Goal: Task Accomplishment & Management: Manage account settings

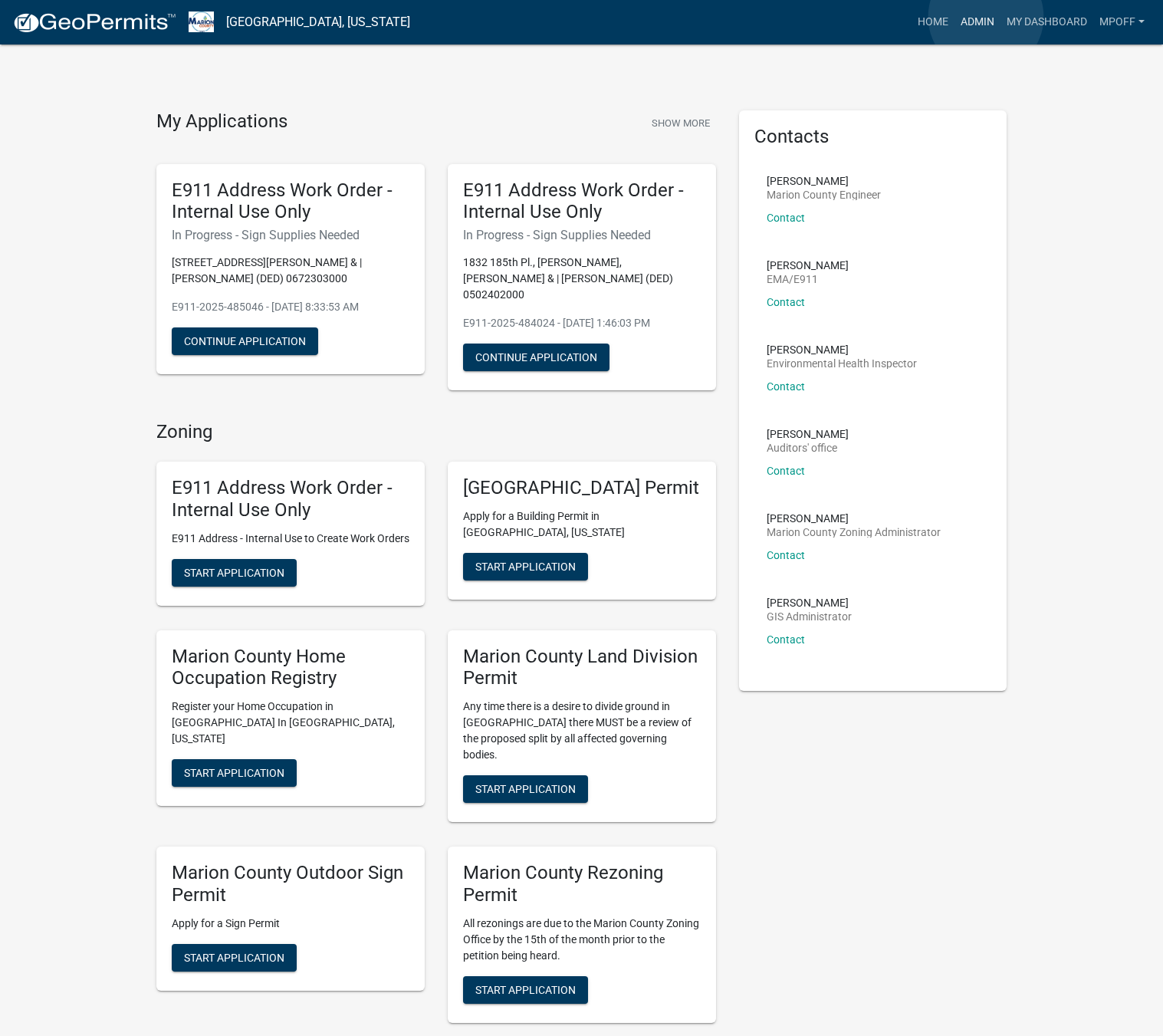
click at [986, 17] on link "Admin" at bounding box center [978, 22] width 46 height 29
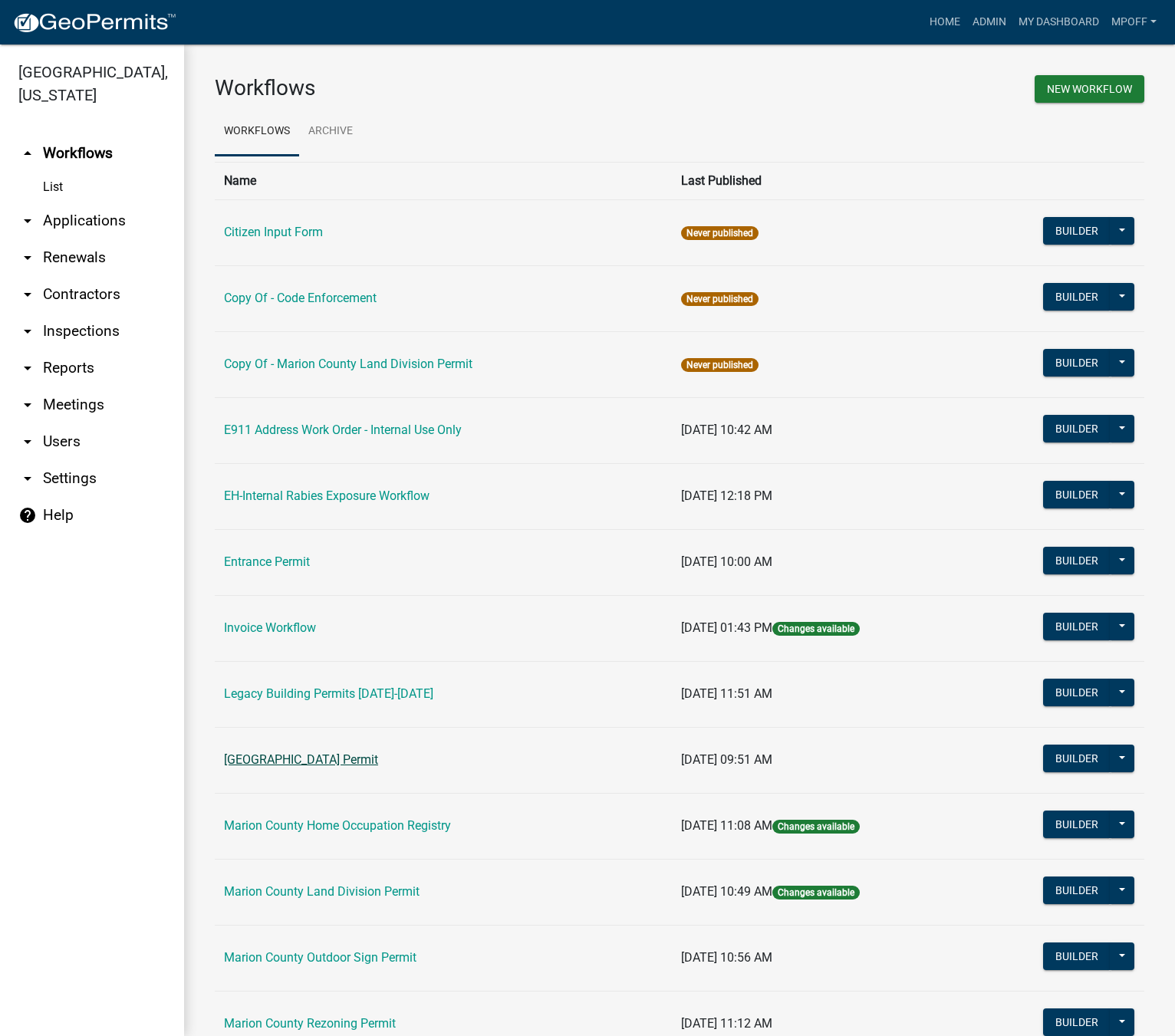
click at [311, 764] on link "[GEOGRAPHIC_DATA] Permit" at bounding box center [301, 760] width 154 height 15
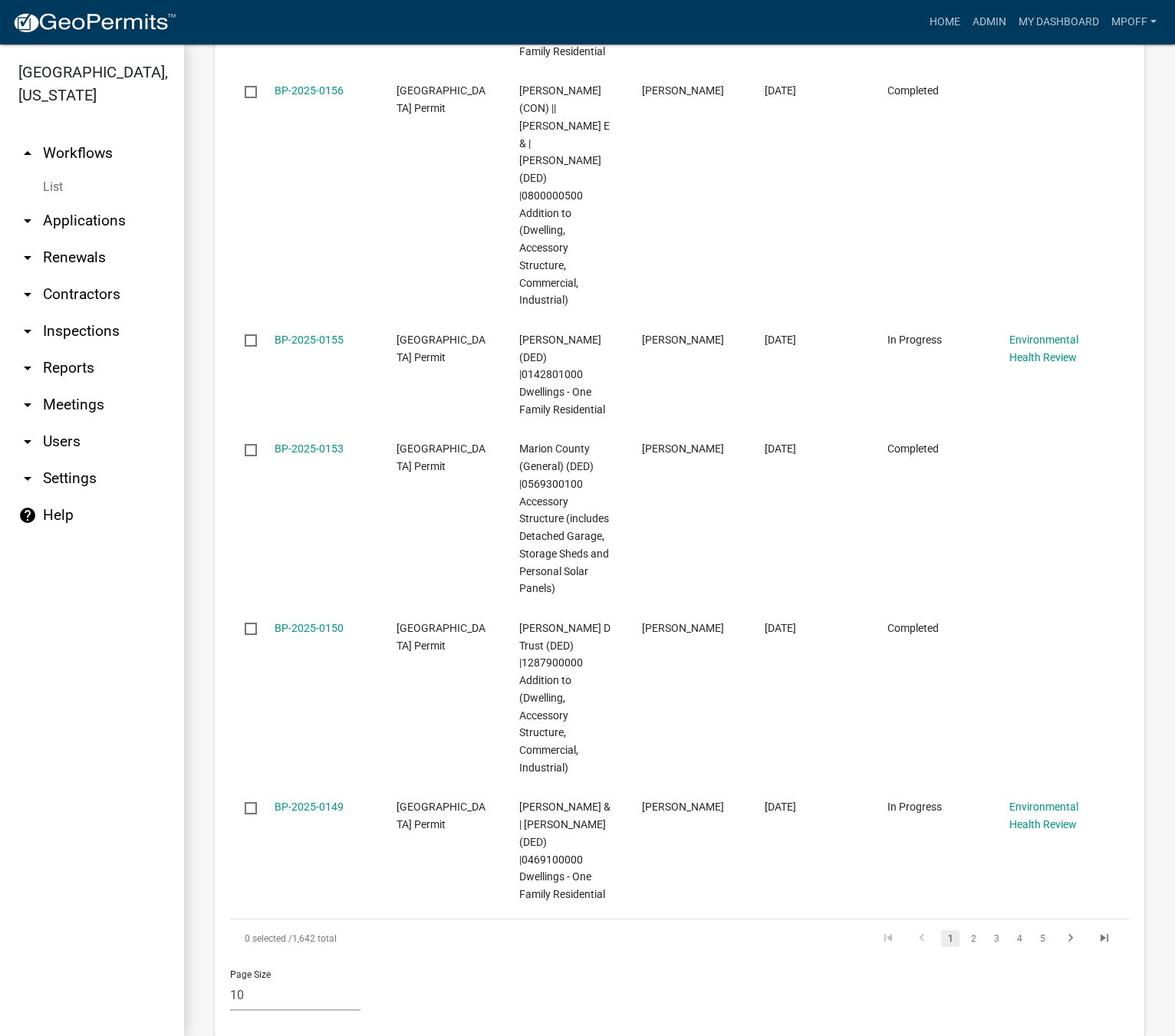
scroll to position [3258, 0]
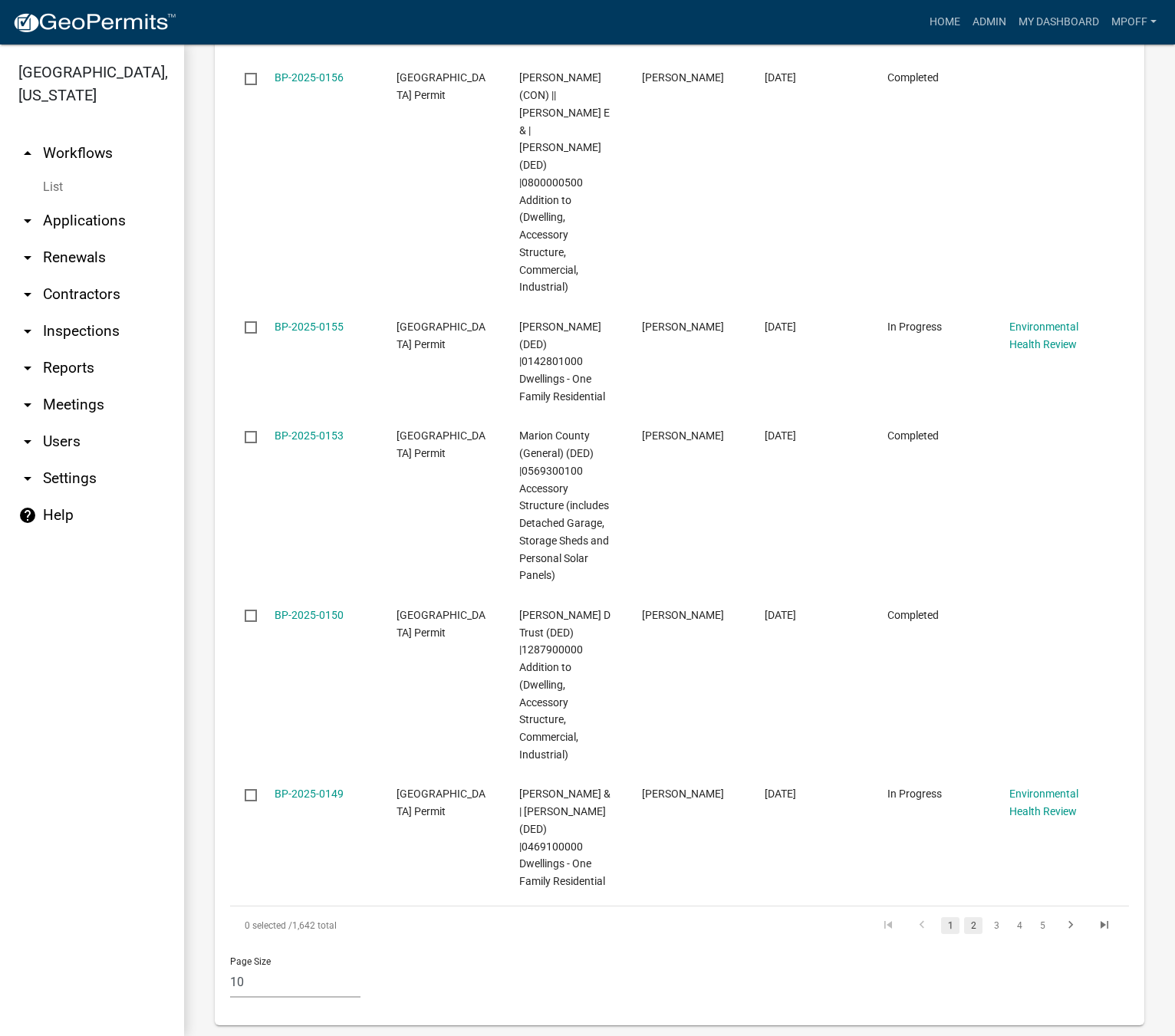
click at [966, 918] on link "2" at bounding box center [973, 926] width 18 height 17
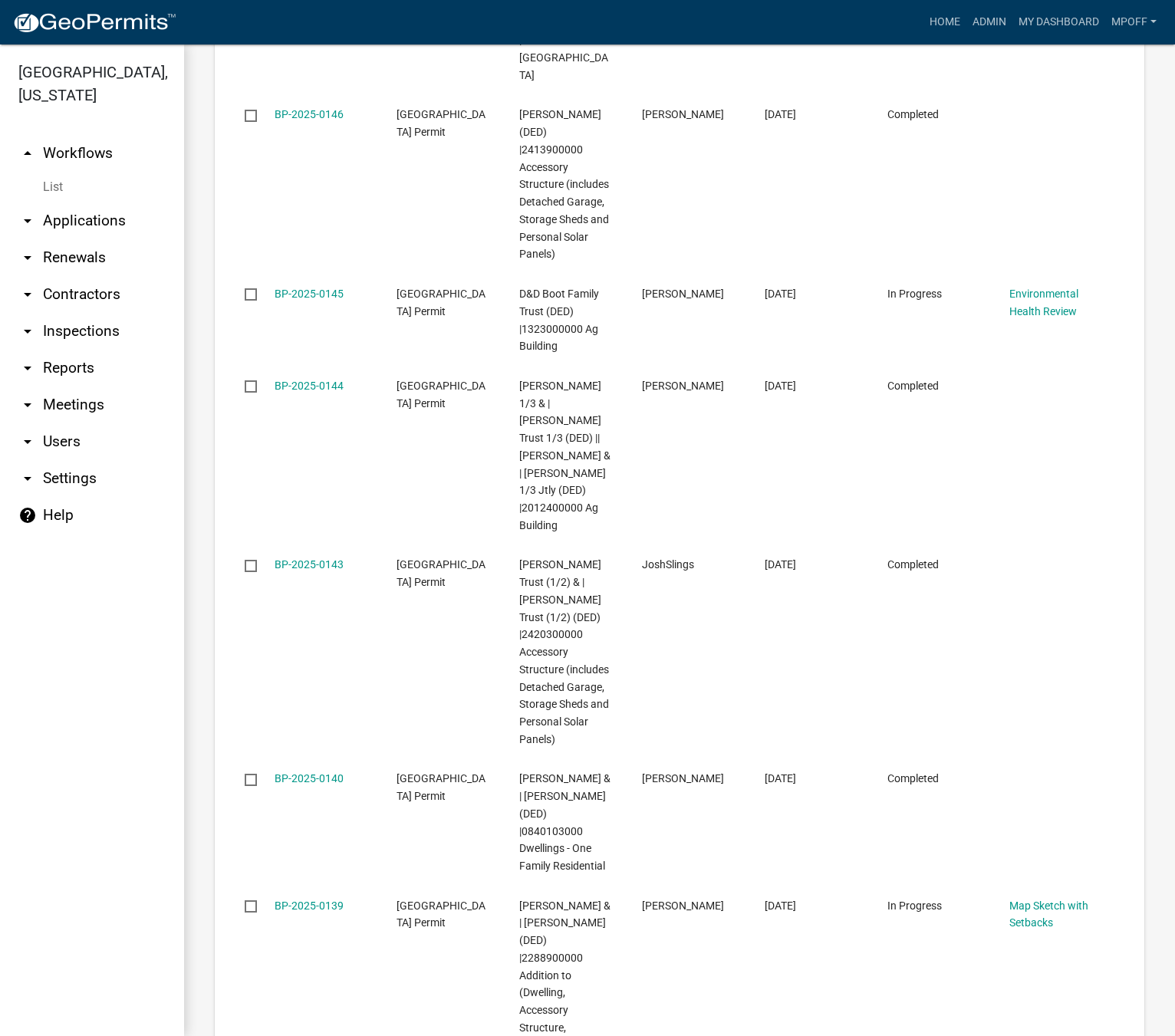
scroll to position [3240, 0]
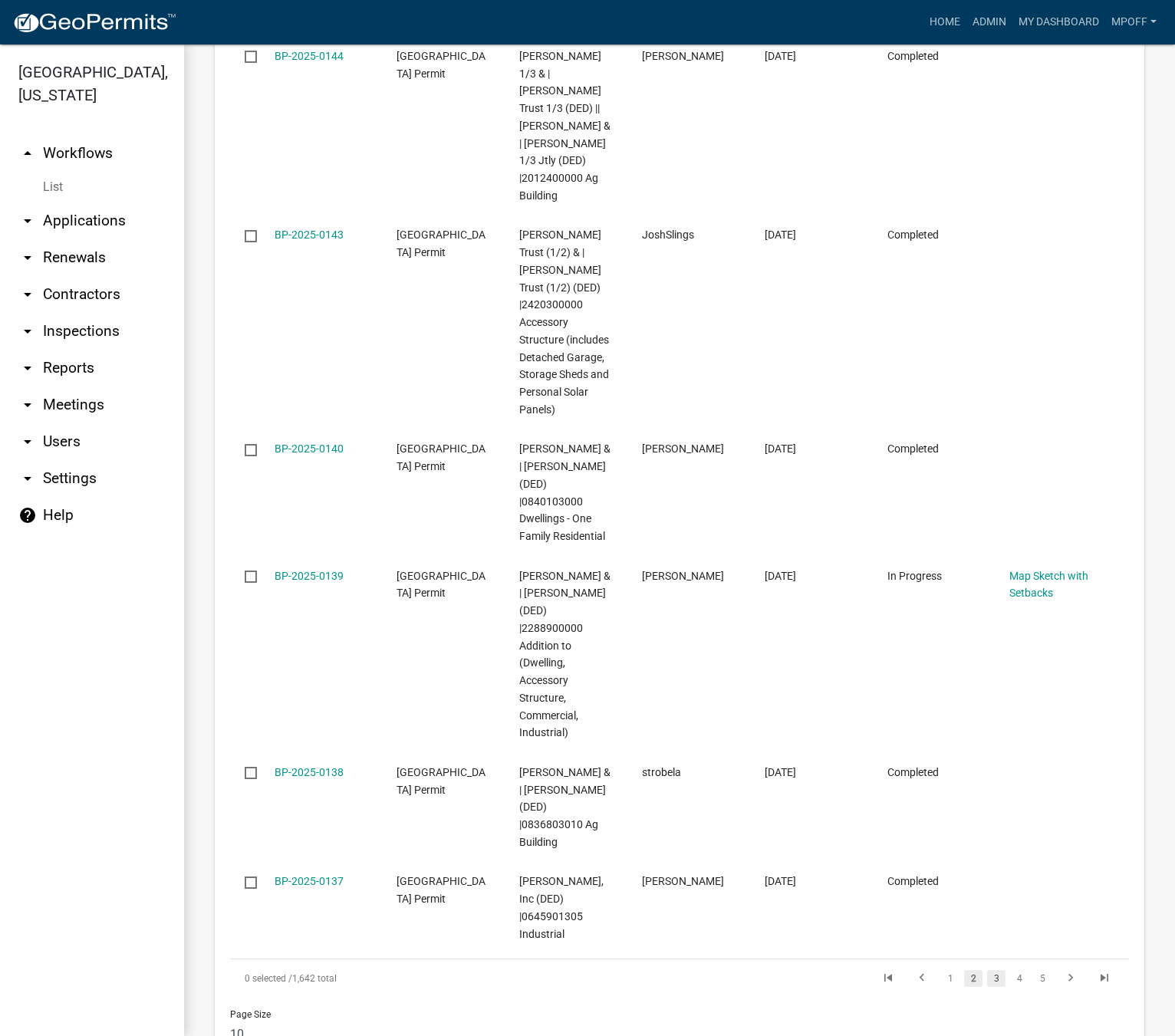
click at [987, 971] on link "3" at bounding box center [996, 979] width 18 height 17
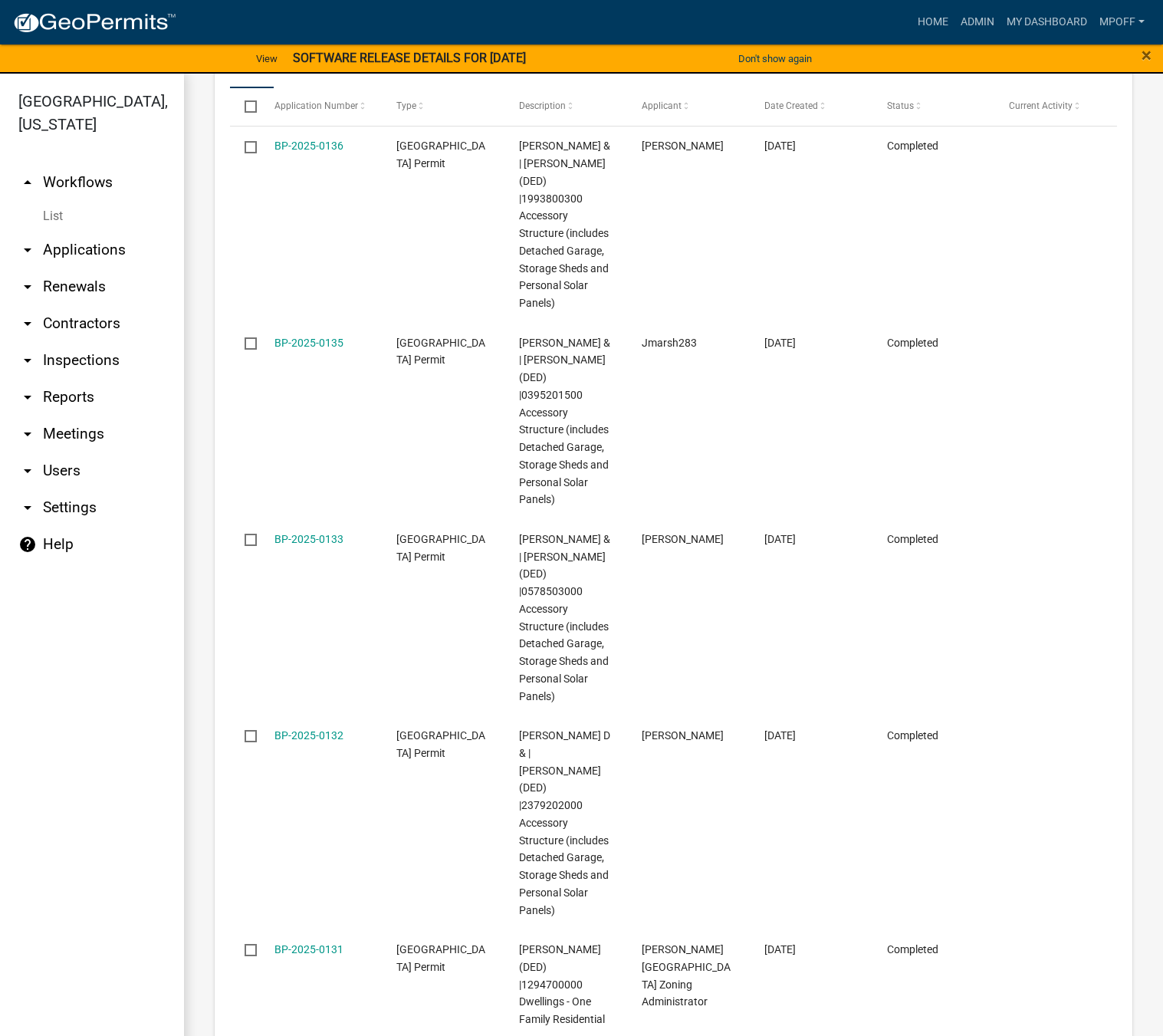
scroll to position [2571, 0]
